Goal: Task Accomplishment & Management: Complete application form

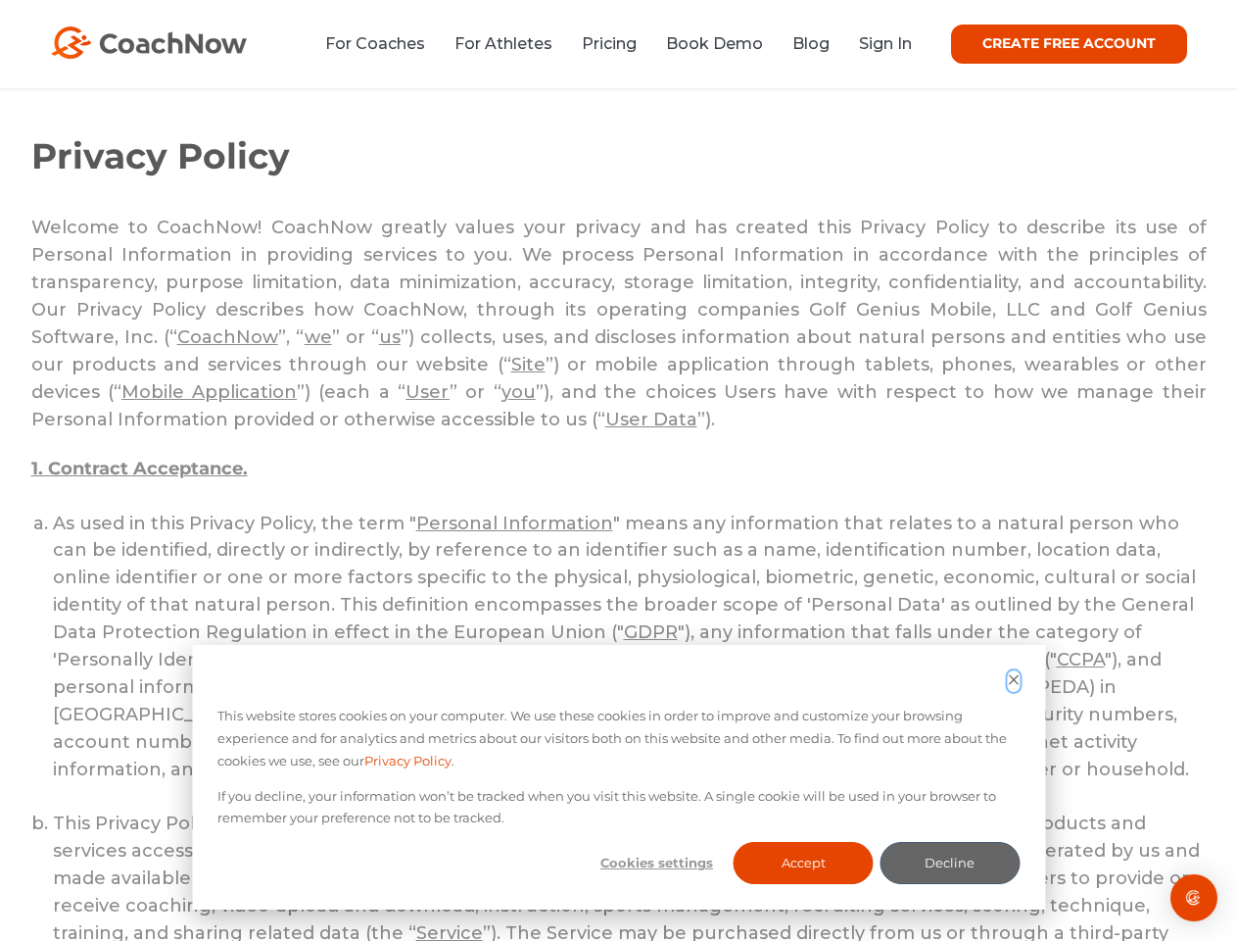
click at [1013, 681] on icon "Dismiss cookie banner" at bounding box center [1013, 679] width 13 height 13
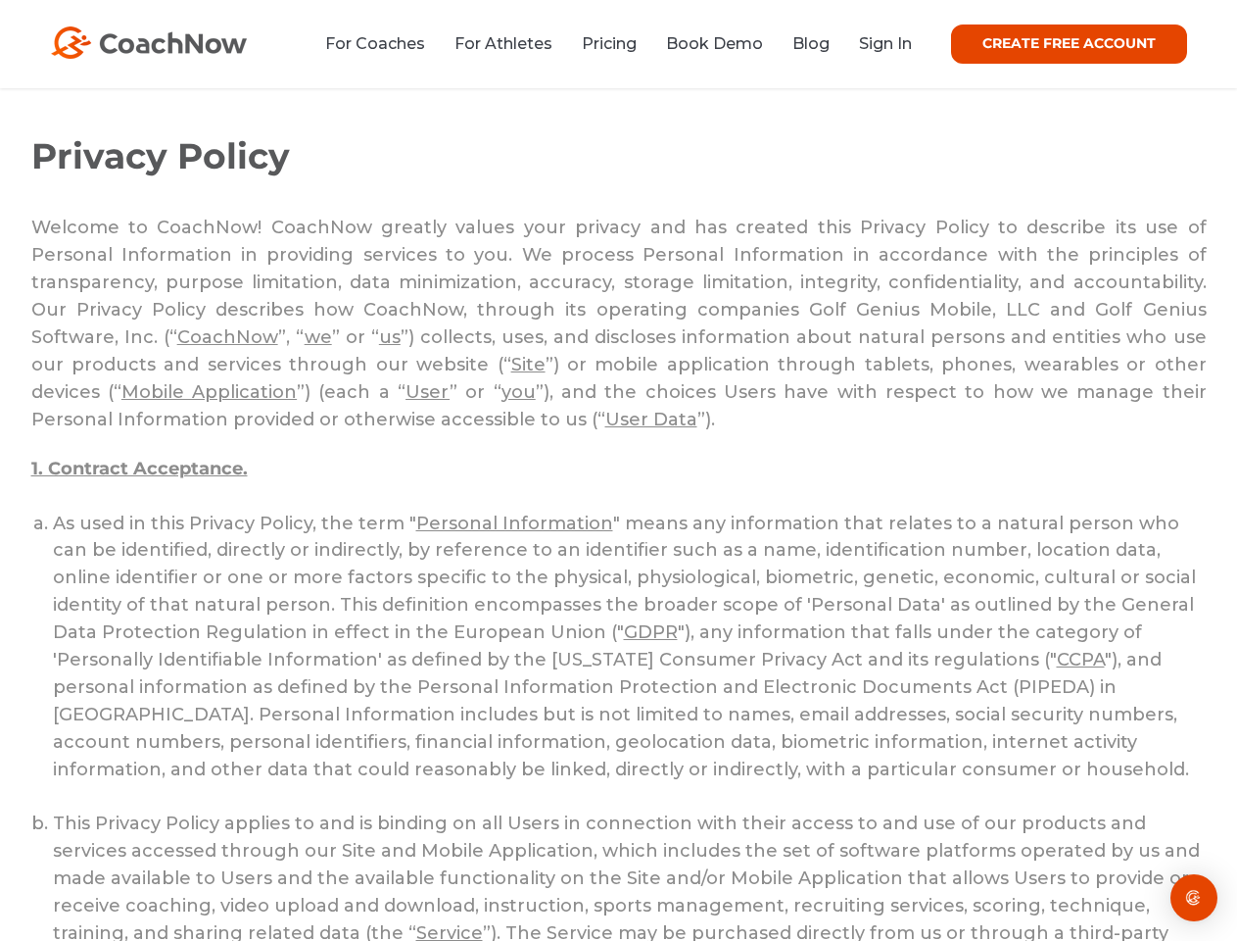
click at [656, 862] on li "This Privacy Policy applies to and is binding on all Users in connection with t…" at bounding box center [630, 933] width 1154 height 246
click at [803, 862] on li "This Privacy Policy applies to and is binding on all Users in connection with t…" at bounding box center [630, 933] width 1154 height 246
click at [949, 862] on li "This Privacy Policy applies to and is binding on all Users in connection with t…" at bounding box center [630, 933] width 1154 height 246
click at [1194, 897] on img "Open Intercom Messenger" at bounding box center [1195, 898] width 24 height 24
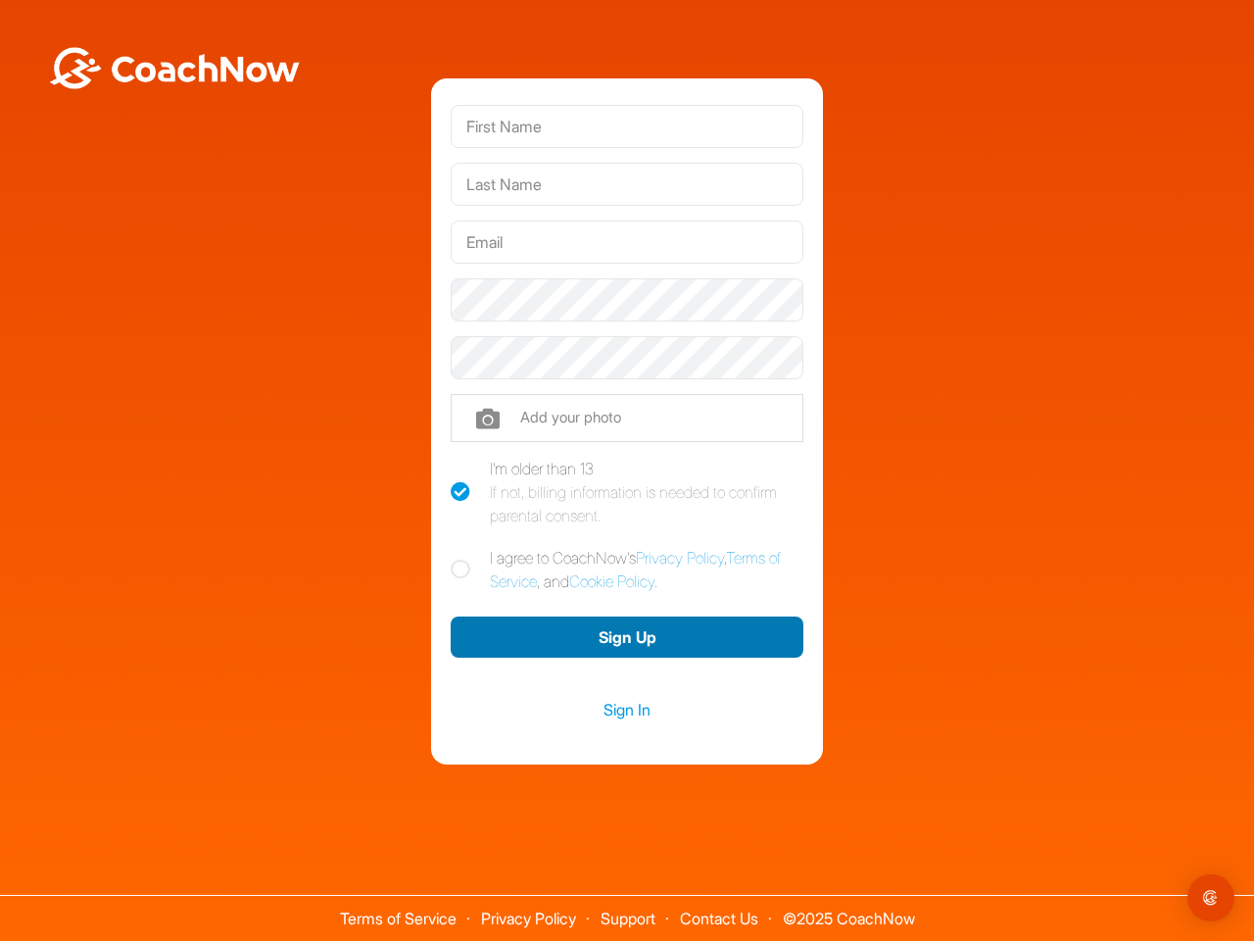
click at [627, 637] on button "Sign Up" at bounding box center [627, 637] width 353 height 42
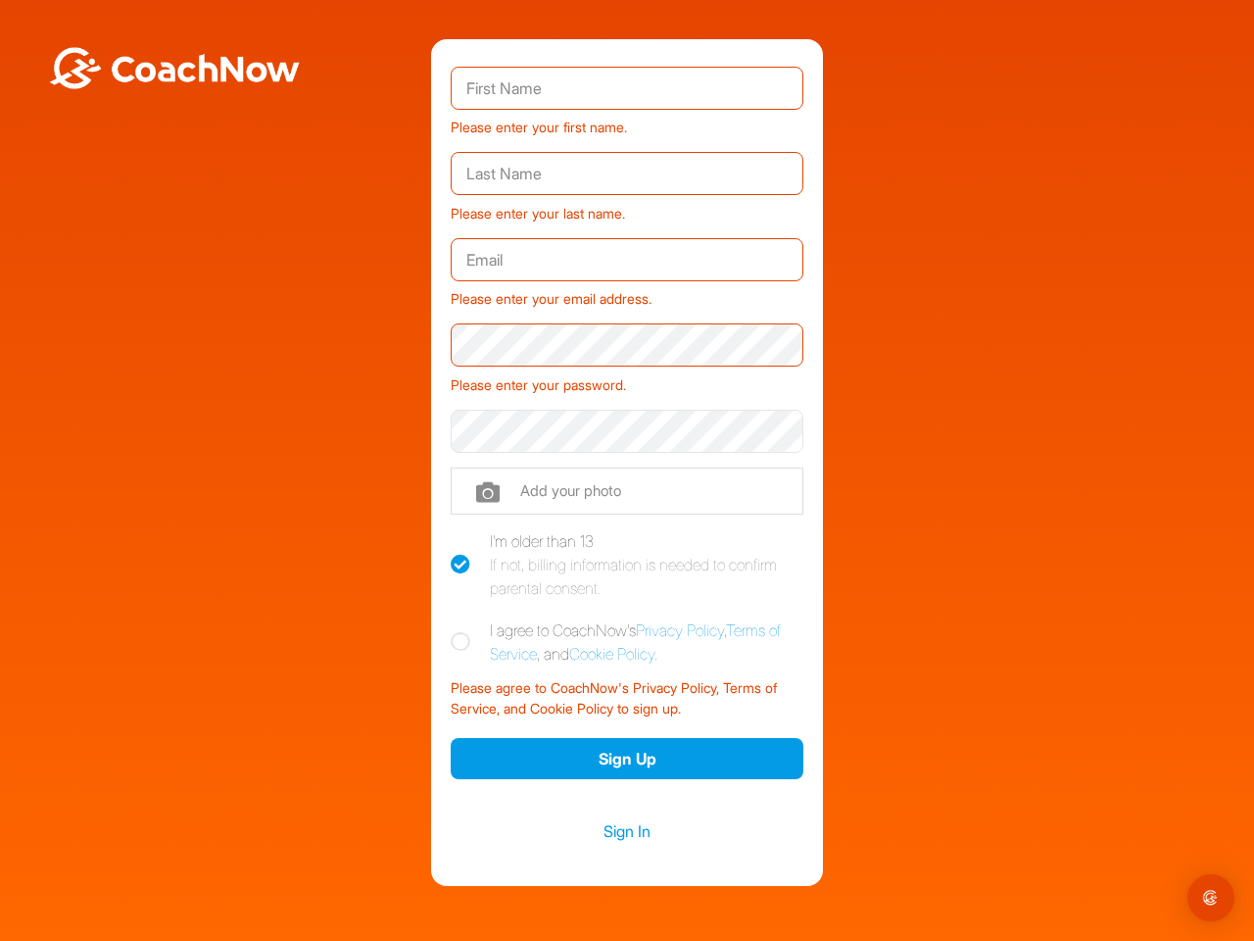
click at [1211, 897] on img "Open Intercom Messenger" at bounding box center [1211, 898] width 24 height 24
